Goal: Task Accomplishment & Management: Manage account settings

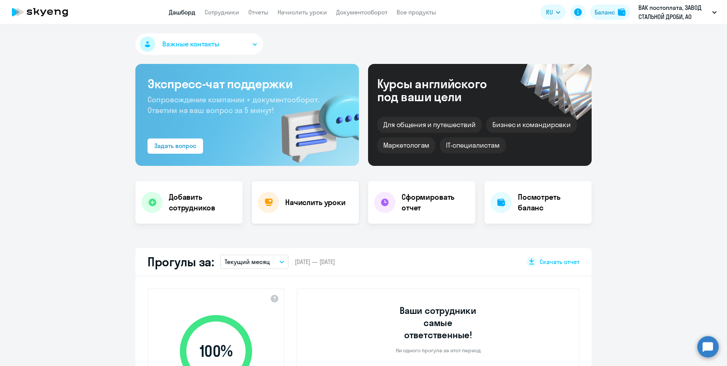
click at [330, 206] on h4 "Начислить уроки" at bounding box center [315, 202] width 60 height 11
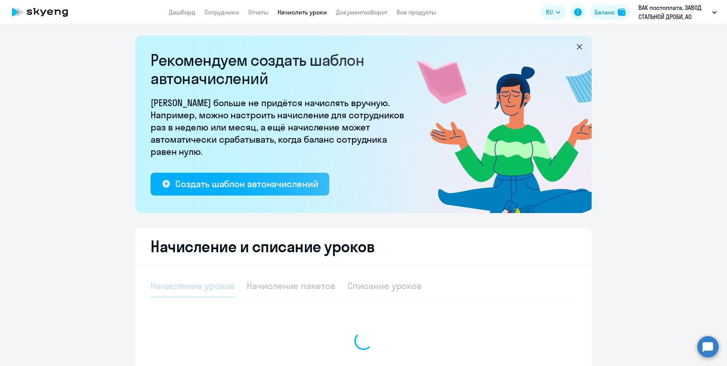
select select "10"
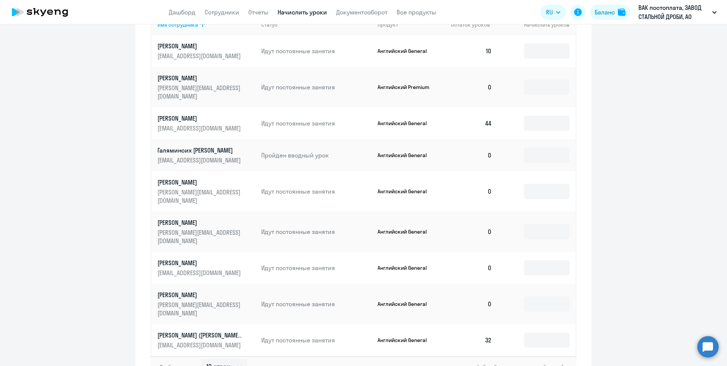
scroll to position [380, 0]
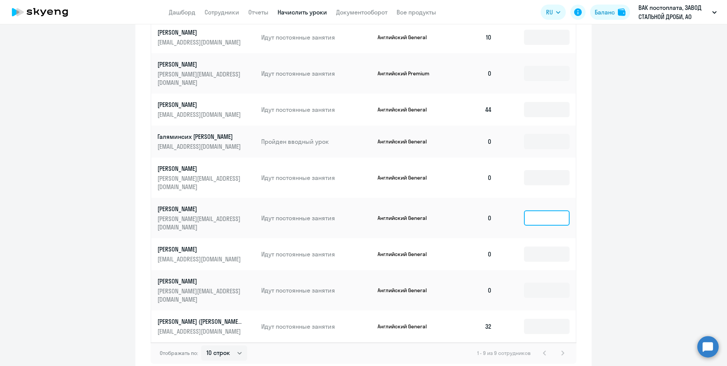
click at [532, 210] on input at bounding box center [547, 217] width 46 height 15
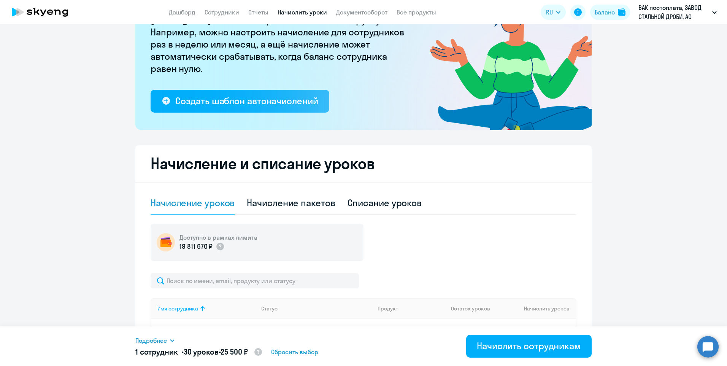
scroll to position [0, 0]
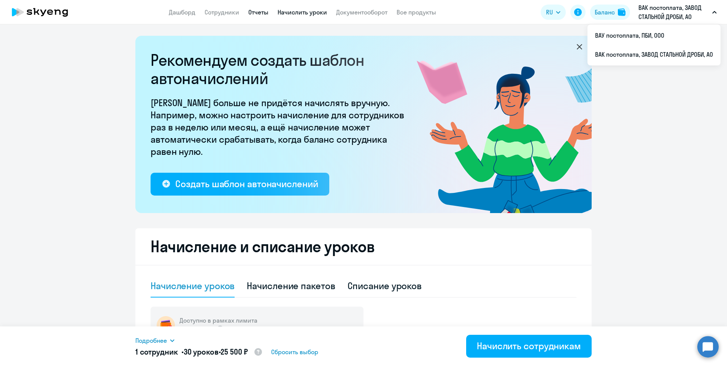
type input "30"
click at [251, 12] on link "Отчеты" at bounding box center [258, 12] width 20 height 8
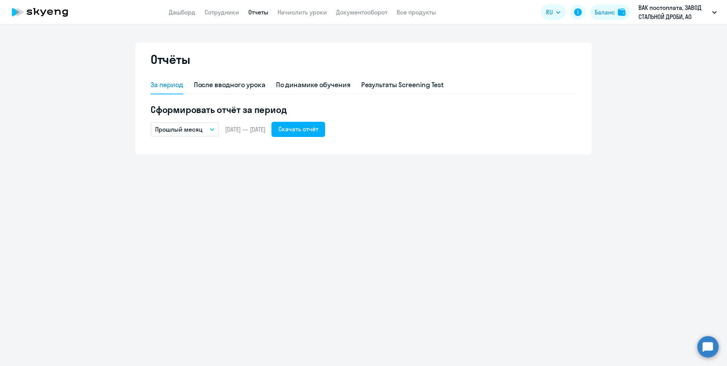
click at [212, 127] on button "Прошлый месяц" at bounding box center [185, 129] width 68 height 14
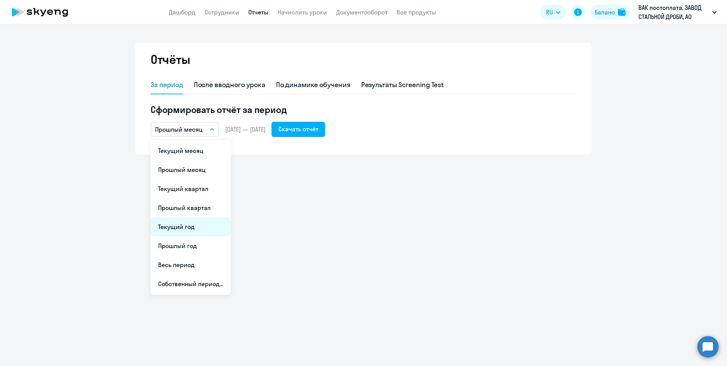
click at [190, 228] on li "Текущий год" at bounding box center [191, 226] width 80 height 19
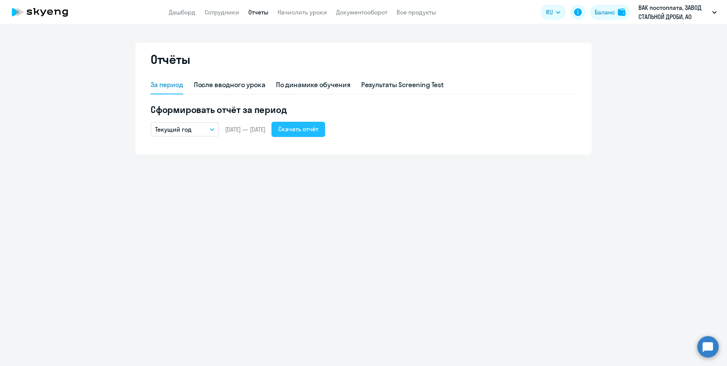
click at [318, 131] on div "Скачать отчёт" at bounding box center [298, 128] width 40 height 9
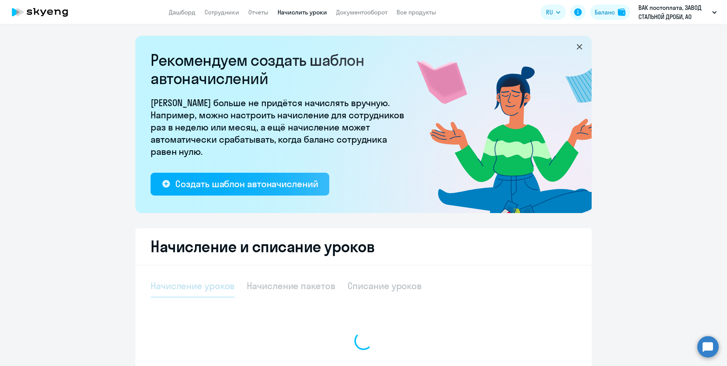
select select "10"
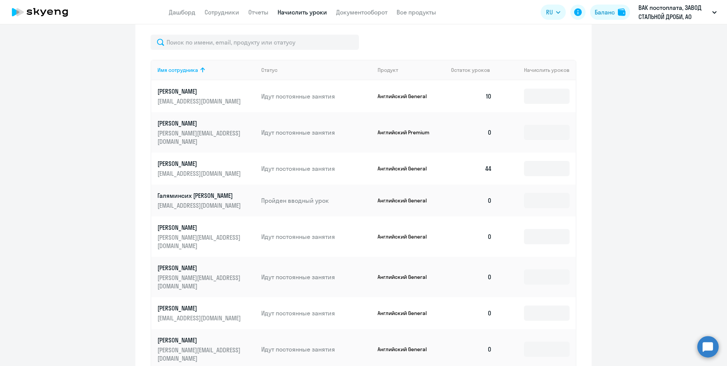
scroll to position [342, 0]
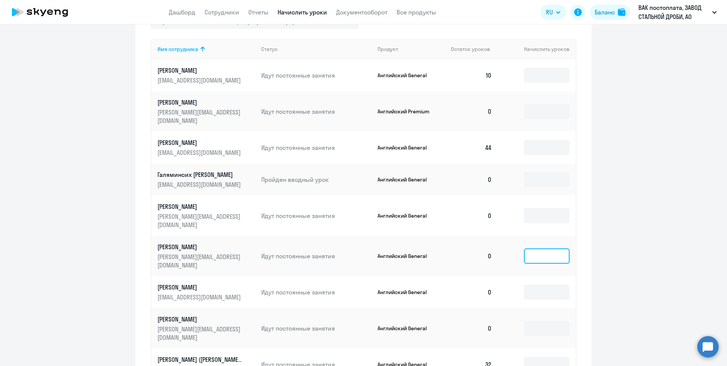
click at [536, 248] on input at bounding box center [547, 255] width 46 height 15
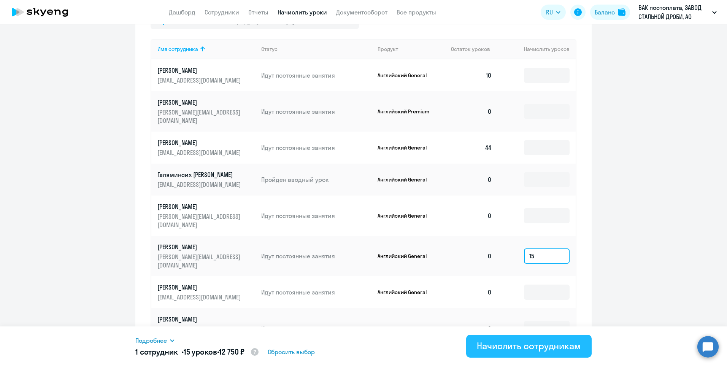
type input "15"
click at [546, 344] on div "Начислить сотрудникам" at bounding box center [529, 345] width 104 height 12
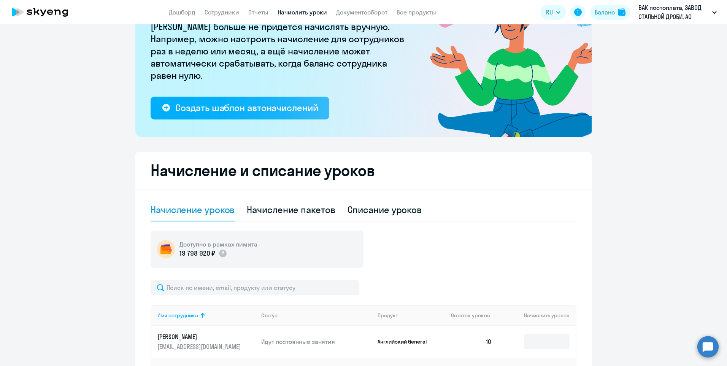
scroll to position [0, 0]
